Goal: Task Accomplishment & Management: Manage account settings

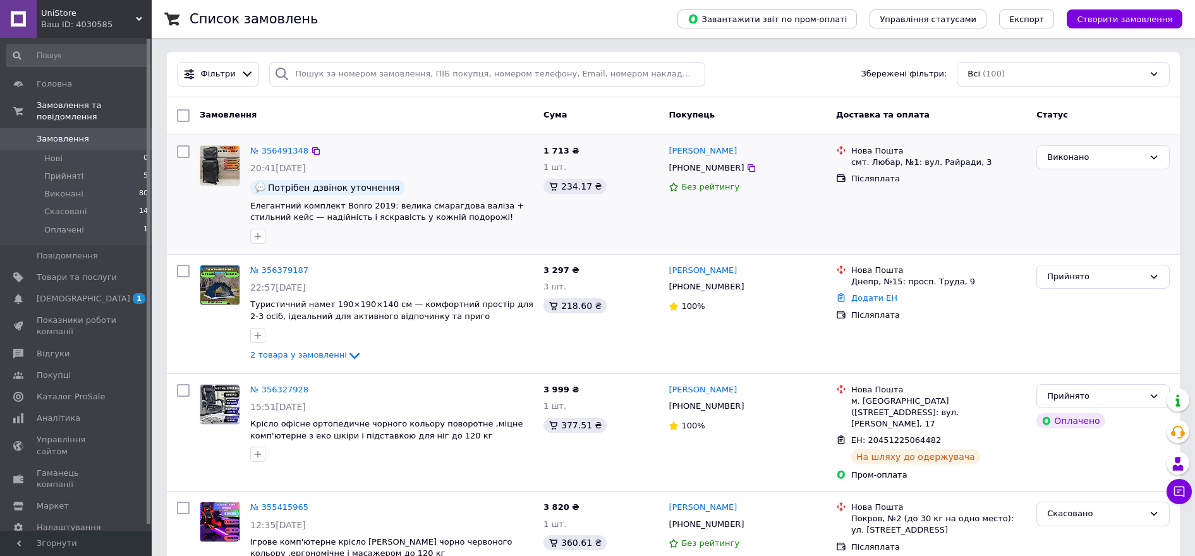
scroll to position [79, 0]
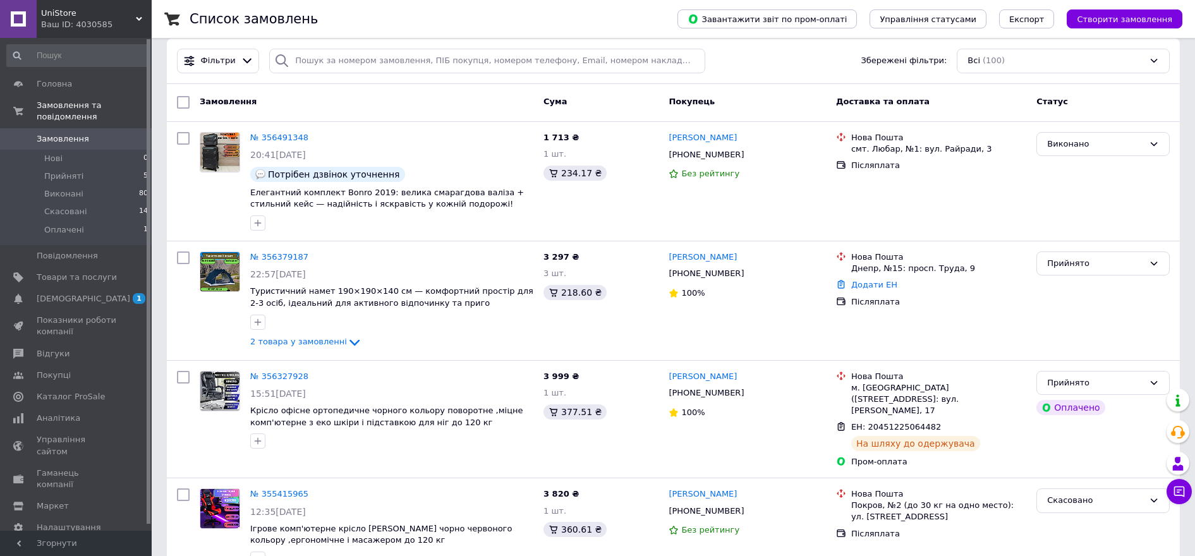
click at [57, 18] on span "UniStore" at bounding box center [88, 13] width 95 height 11
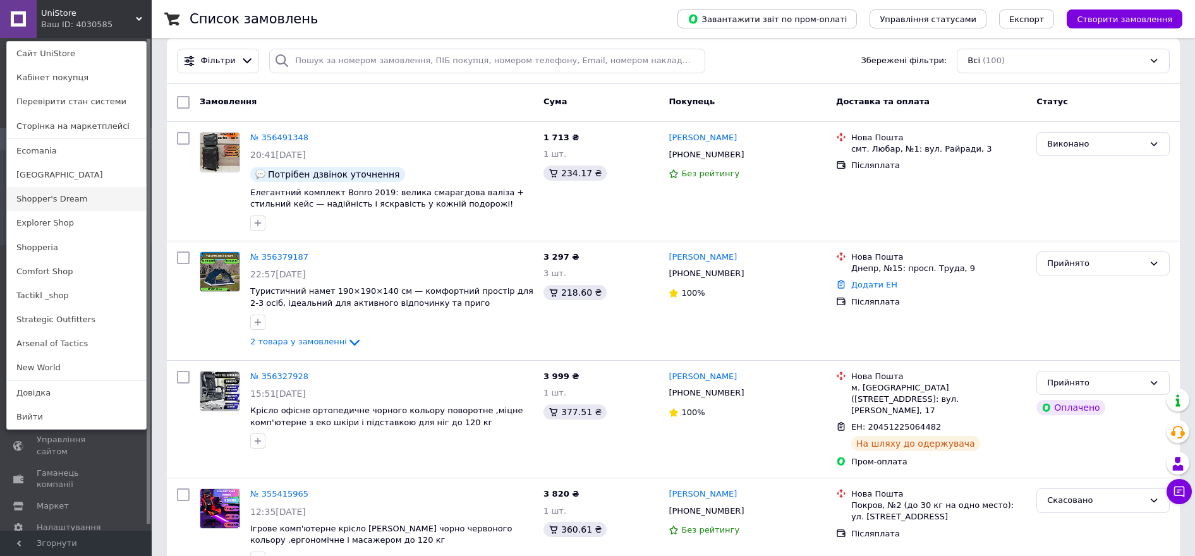
click at [99, 192] on link "Shopper's Dream" at bounding box center [76, 199] width 139 height 24
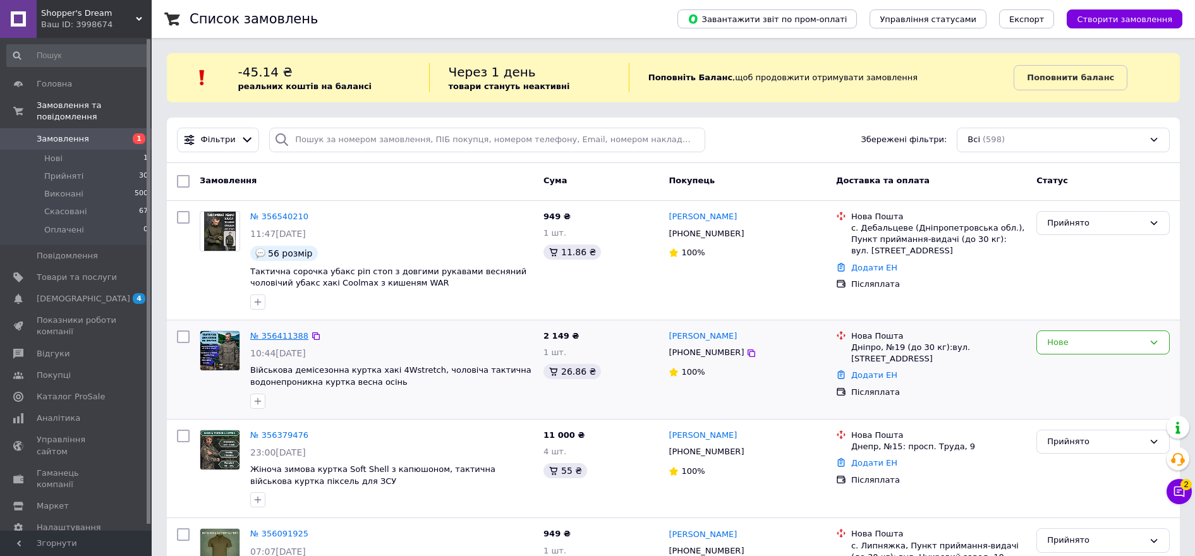
click at [270, 334] on link "№ 356411388" at bounding box center [279, 335] width 58 height 9
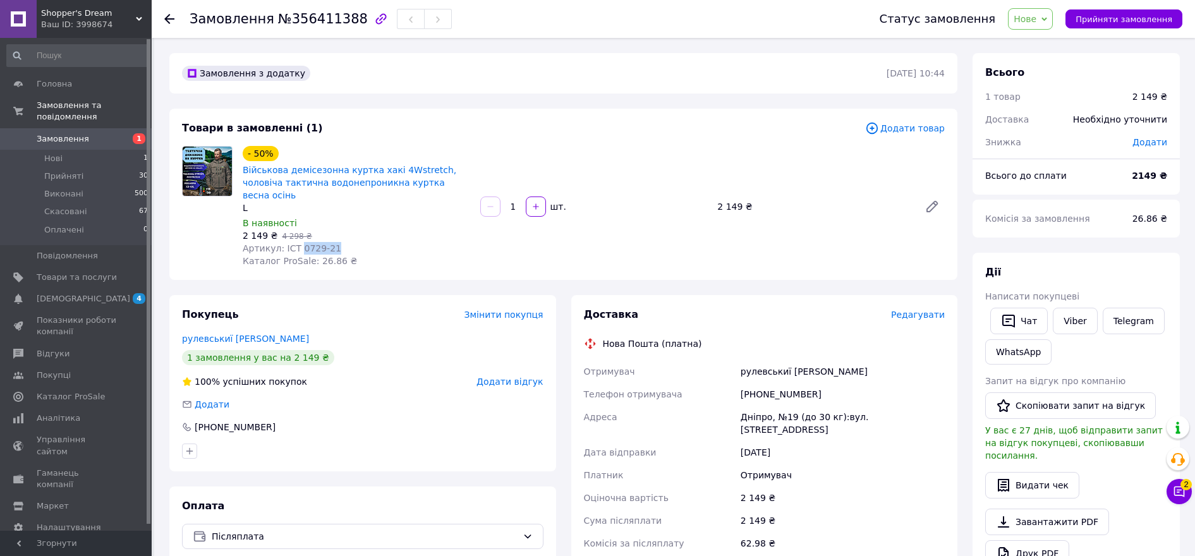
drag, startPoint x: 326, startPoint y: 237, endPoint x: 295, endPoint y: 238, distance: 31.6
click at [295, 243] on span "Артикул: ІСТ 0729-21" at bounding box center [292, 248] width 99 height 10
drag, startPoint x: 295, startPoint y: 238, endPoint x: 302, endPoint y: 237, distance: 7.0
copy span "0729-21"
drag, startPoint x: 807, startPoint y: 354, endPoint x: 731, endPoint y: 356, distance: 75.2
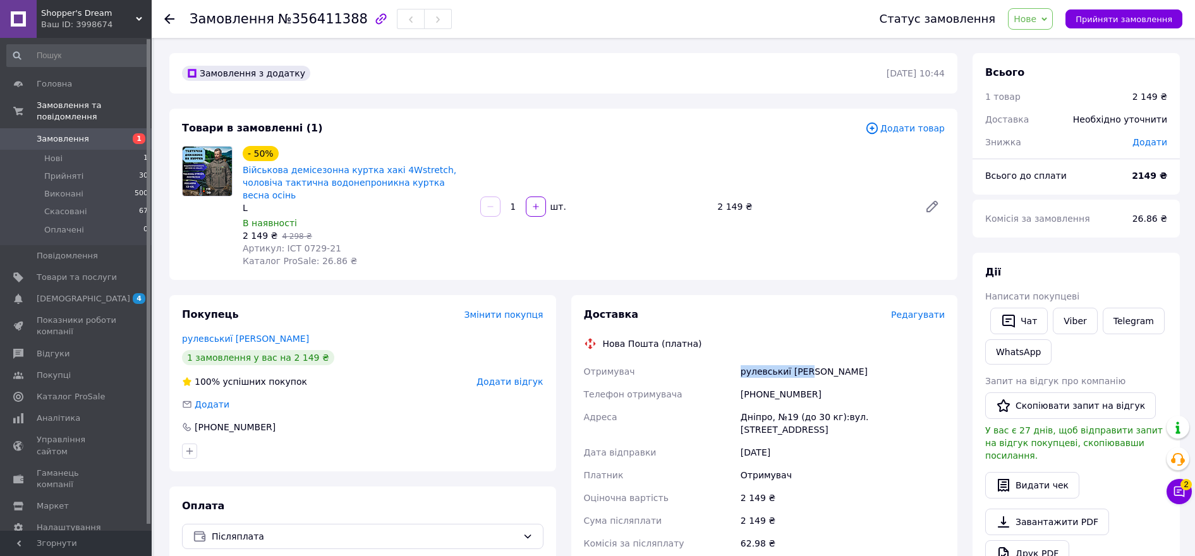
click at [731, 360] on div "Отримувач рулевськиї олег Телефон отримувача +380667028945 Адреса Дніпро, №19 (…" at bounding box center [765, 468] width 367 height 217
drag, startPoint x: 731, startPoint y: 356, endPoint x: 759, endPoint y: 365, distance: 28.6
copy div "Отримувач рулевськиї олег"
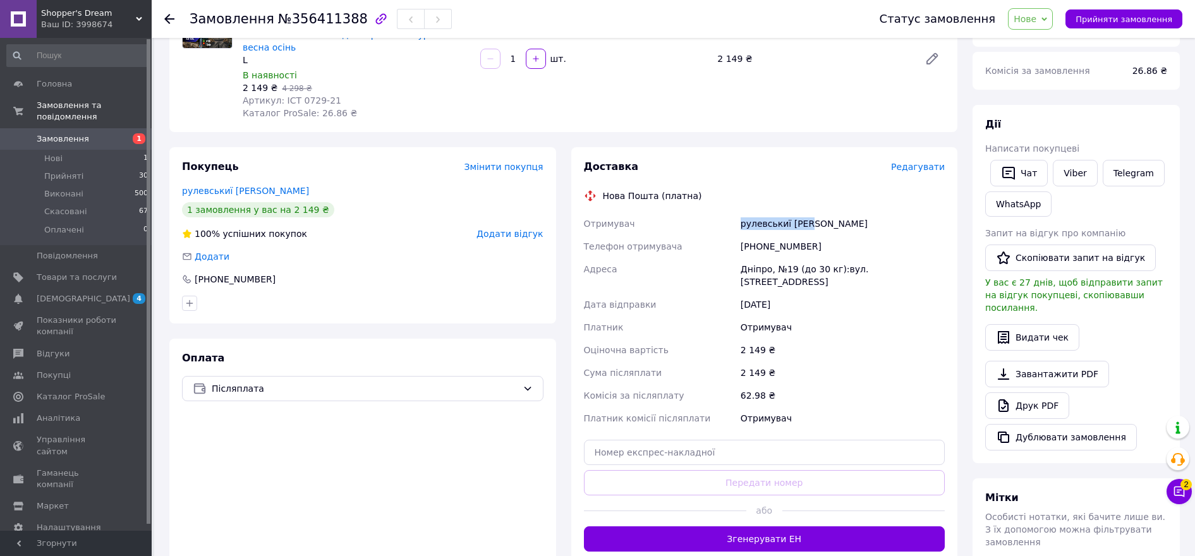
scroll to position [237, 0]
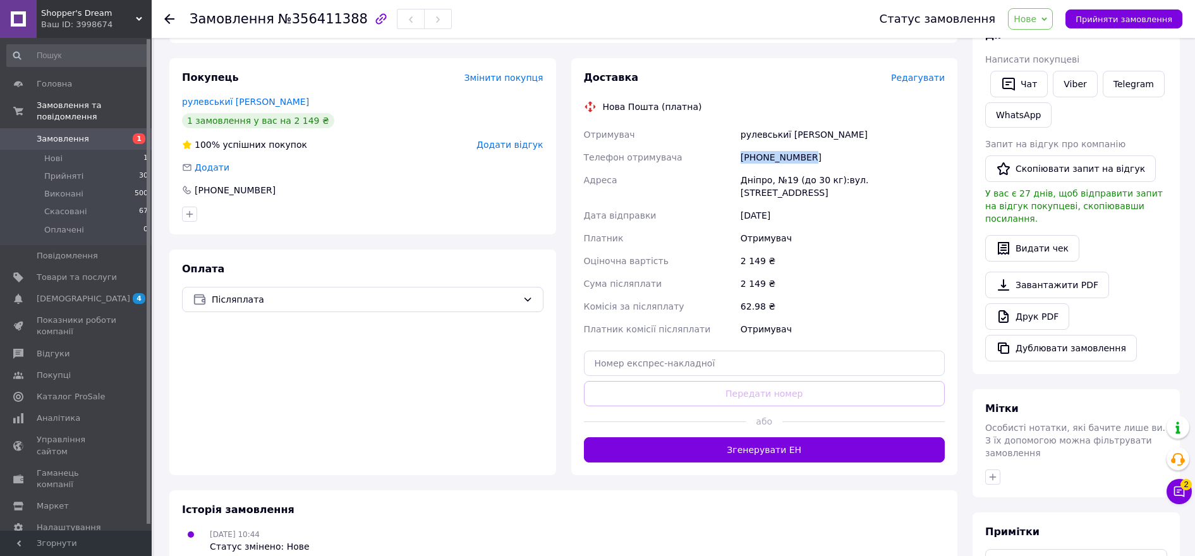
drag, startPoint x: 810, startPoint y: 143, endPoint x: 742, endPoint y: 143, distance: 67.6
click at [742, 146] on div "+380667028945" at bounding box center [842, 157] width 209 height 23
drag, startPoint x: 742, startPoint y: 143, endPoint x: 750, endPoint y: 144, distance: 8.3
copy div "+380667028945"
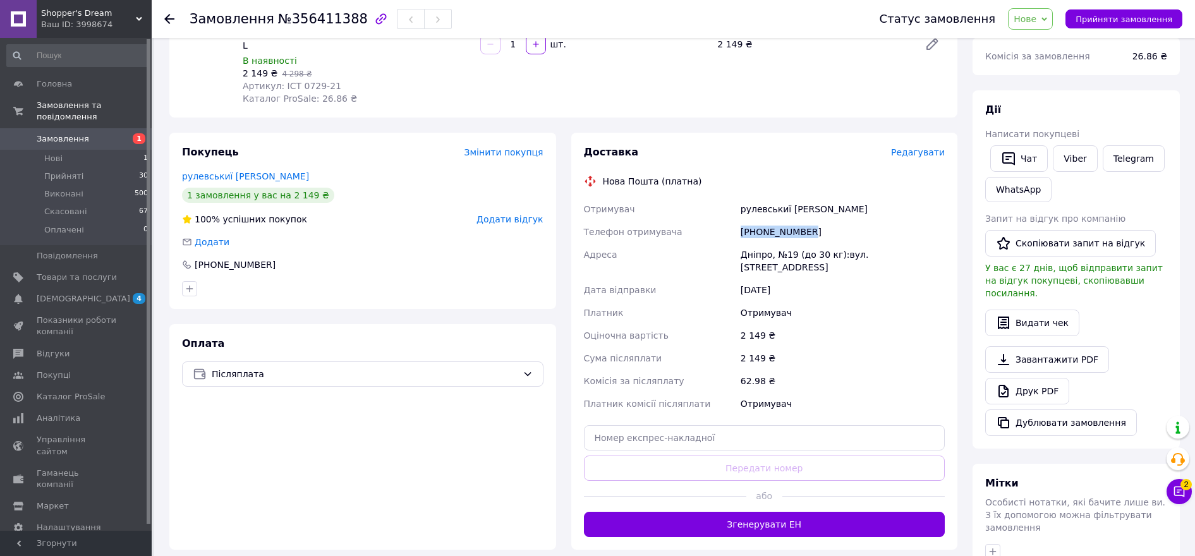
scroll to position [158, 0]
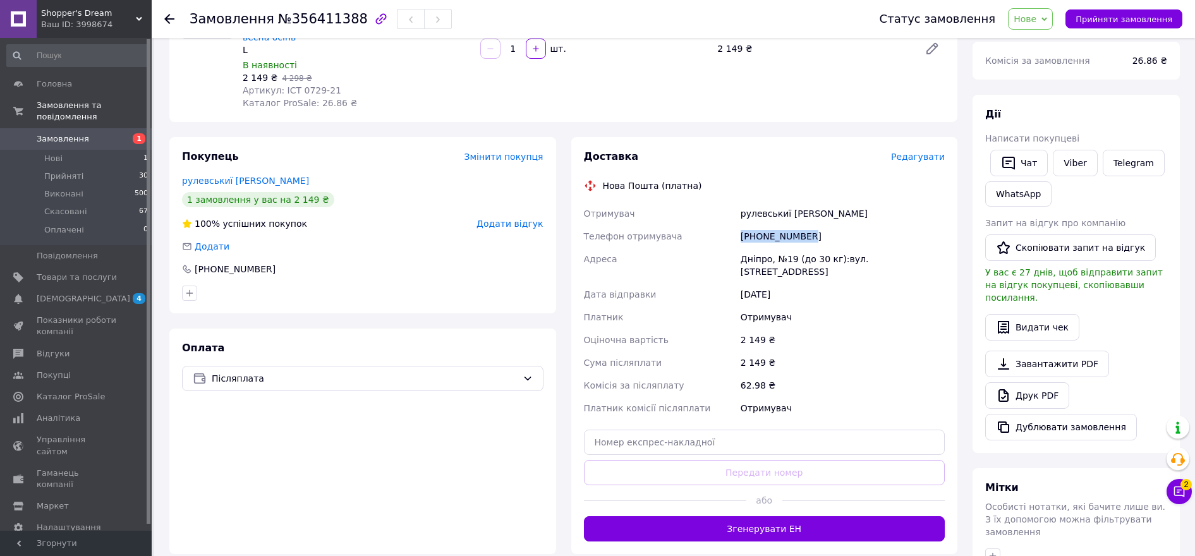
click at [1042, 26] on span "Нове" at bounding box center [1030, 18] width 45 height 21
click at [1048, 39] on li "Прийнято" at bounding box center [1038, 44] width 58 height 19
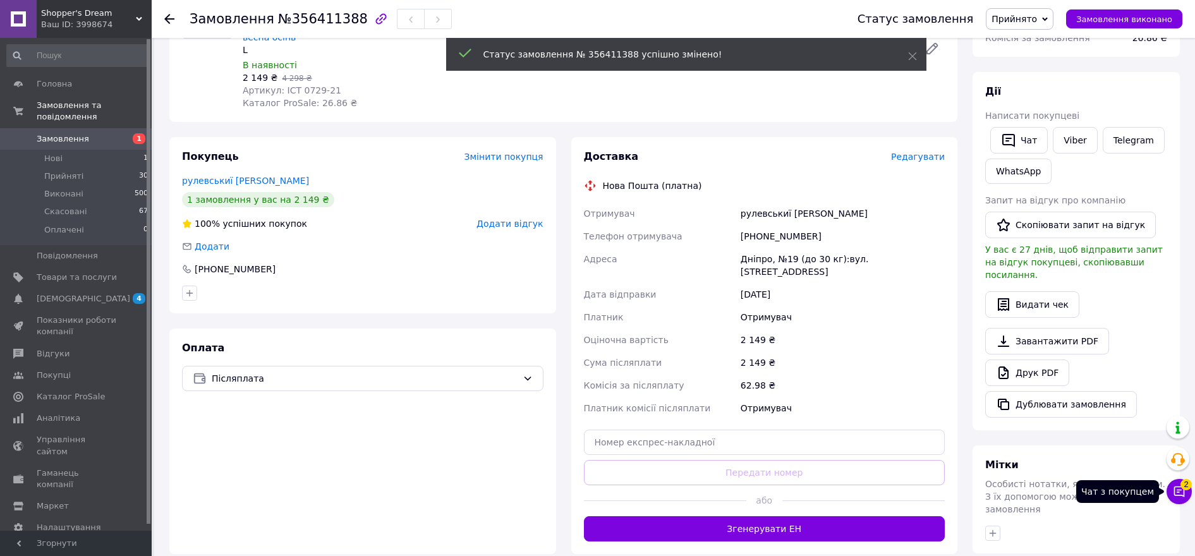
click at [1178, 489] on icon at bounding box center [1179, 491] width 13 height 13
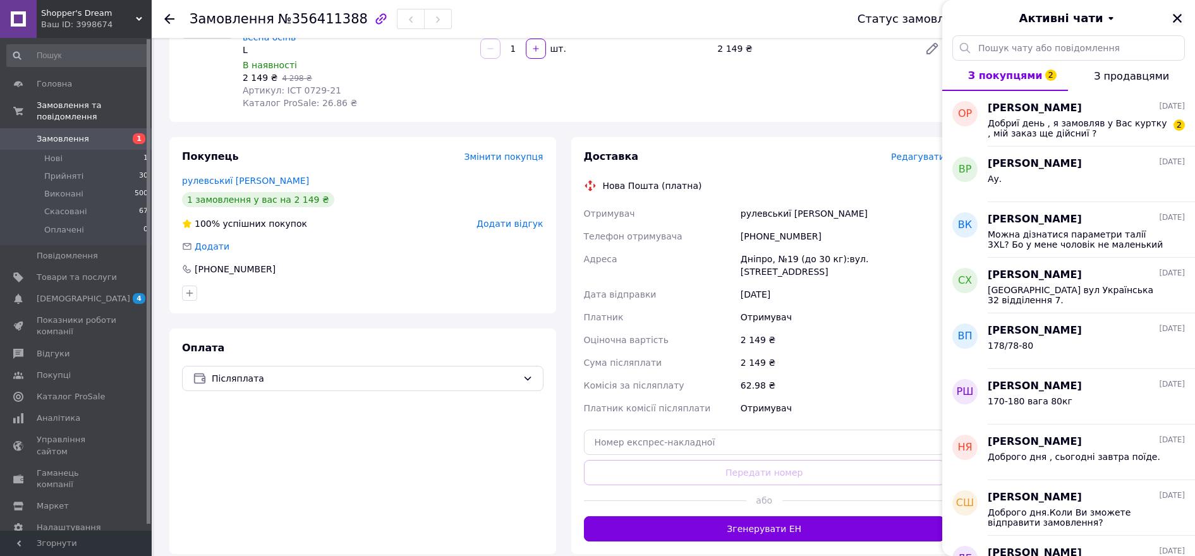
click at [1181, 18] on icon "Закрити" at bounding box center [1177, 18] width 11 height 11
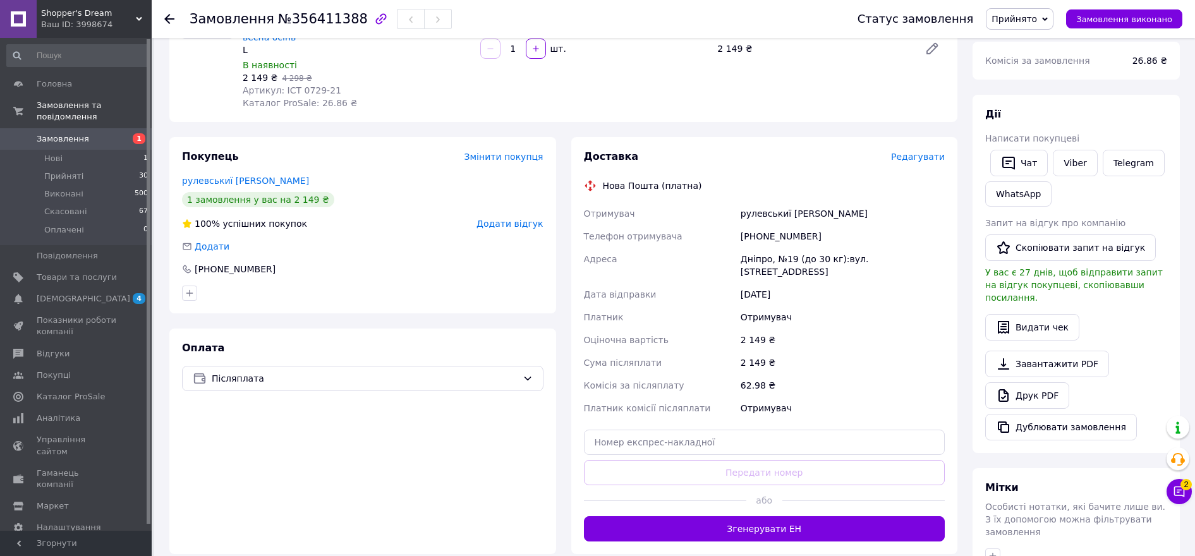
scroll to position [0, 0]
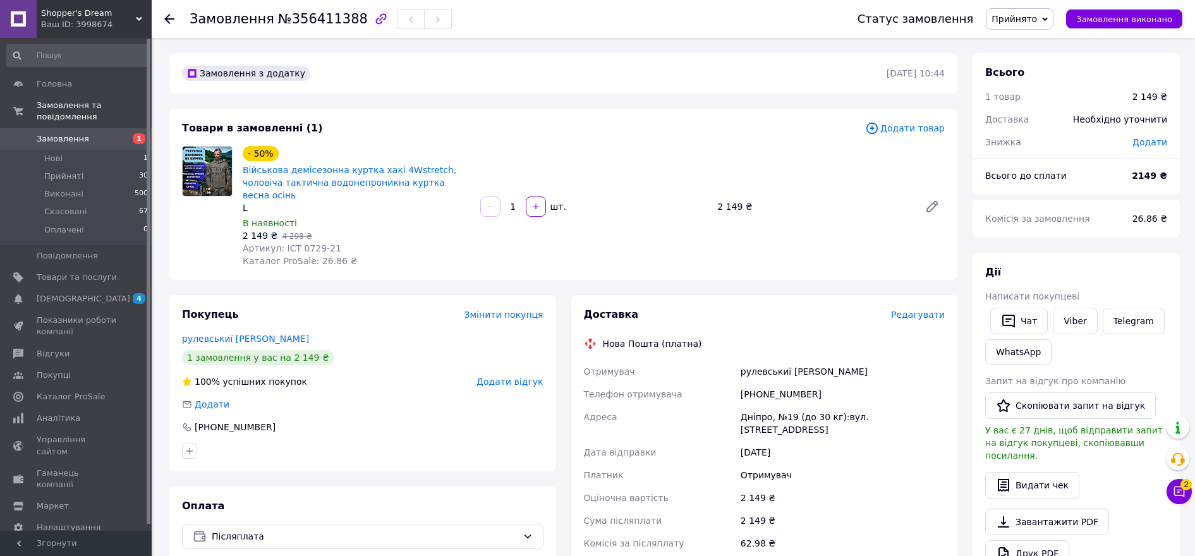
click at [93, 12] on span "Shopper's Dream" at bounding box center [88, 13] width 95 height 11
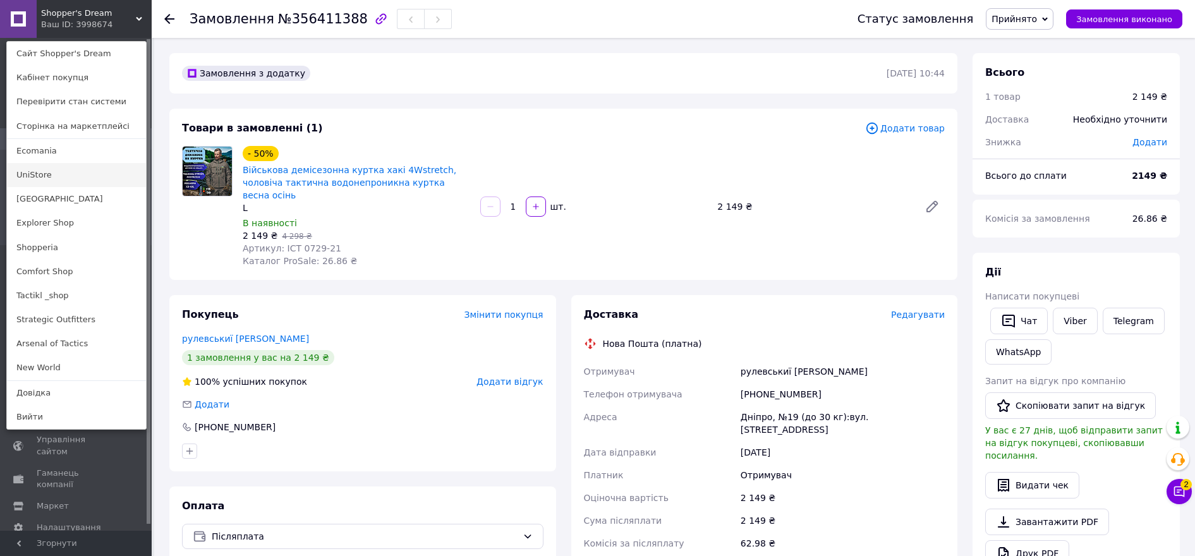
click at [73, 171] on link "UniStore" at bounding box center [76, 175] width 139 height 24
